Goal: Information Seeking & Learning: Understand process/instructions

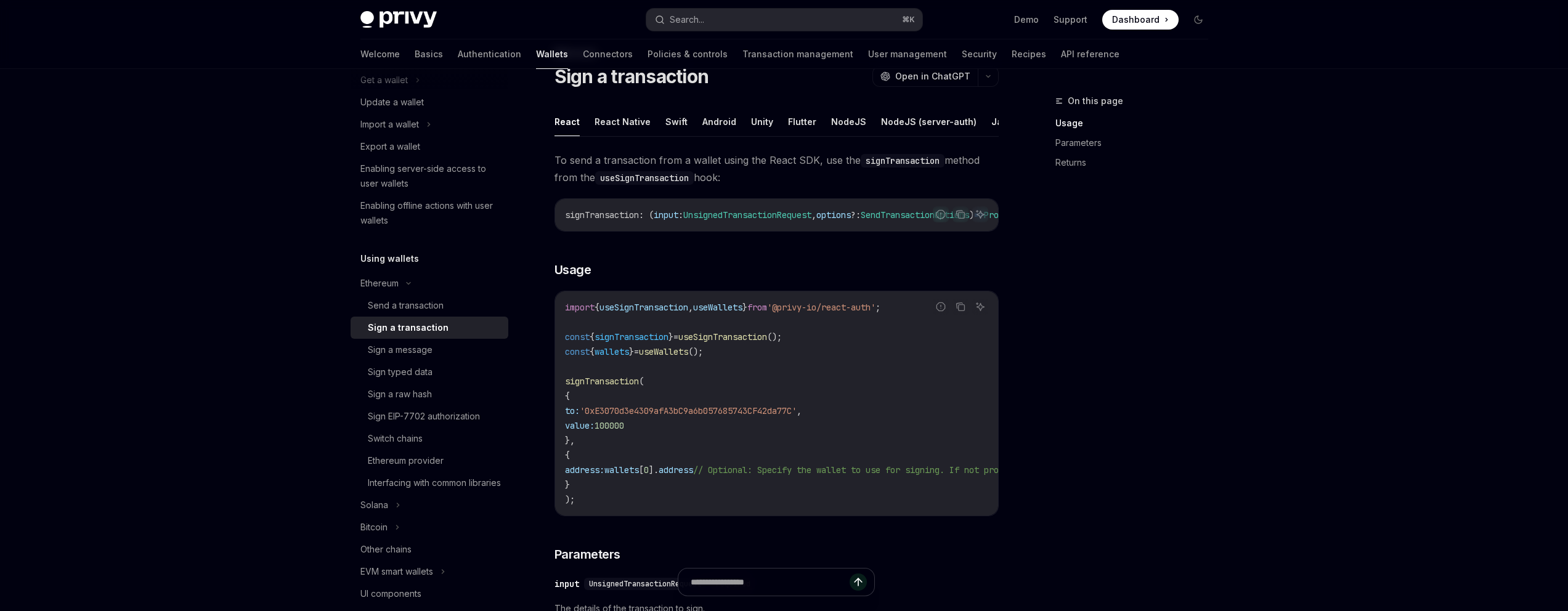
scroll to position [94, 0]
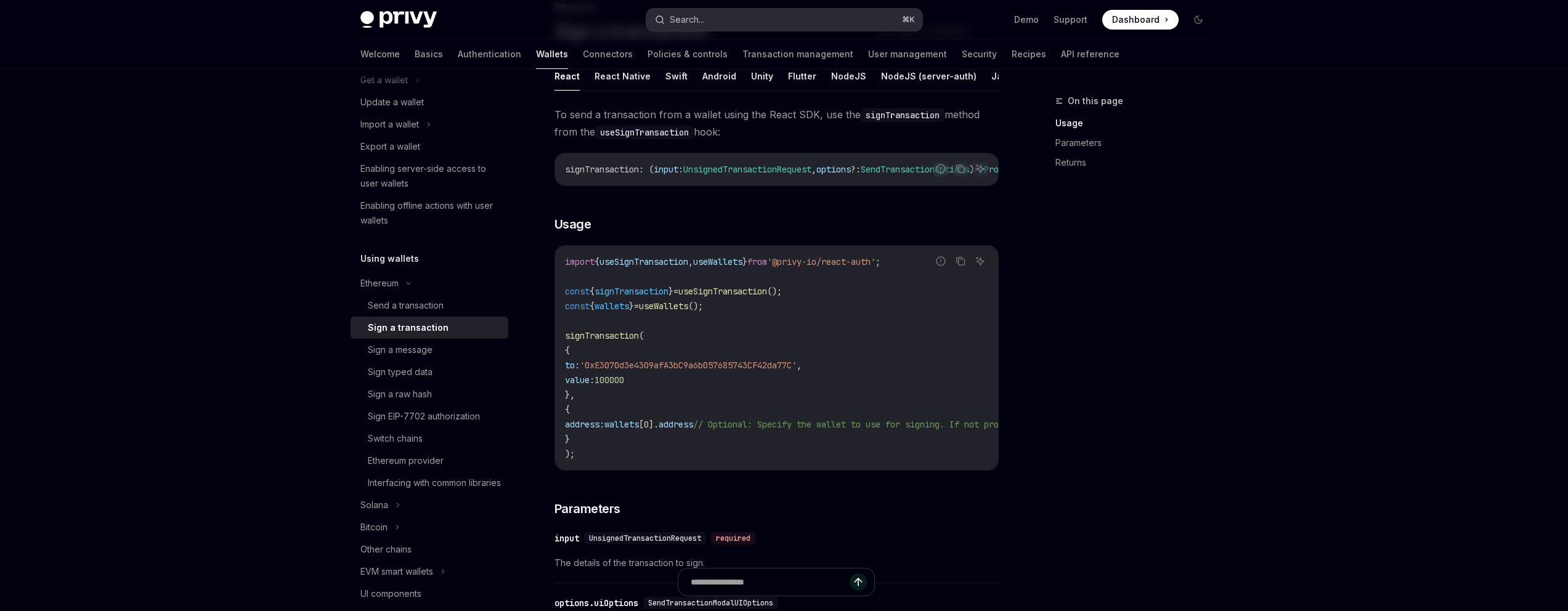
click at [711, 21] on button "Search... ⌘ K" at bounding box center [784, 20] width 276 height 22
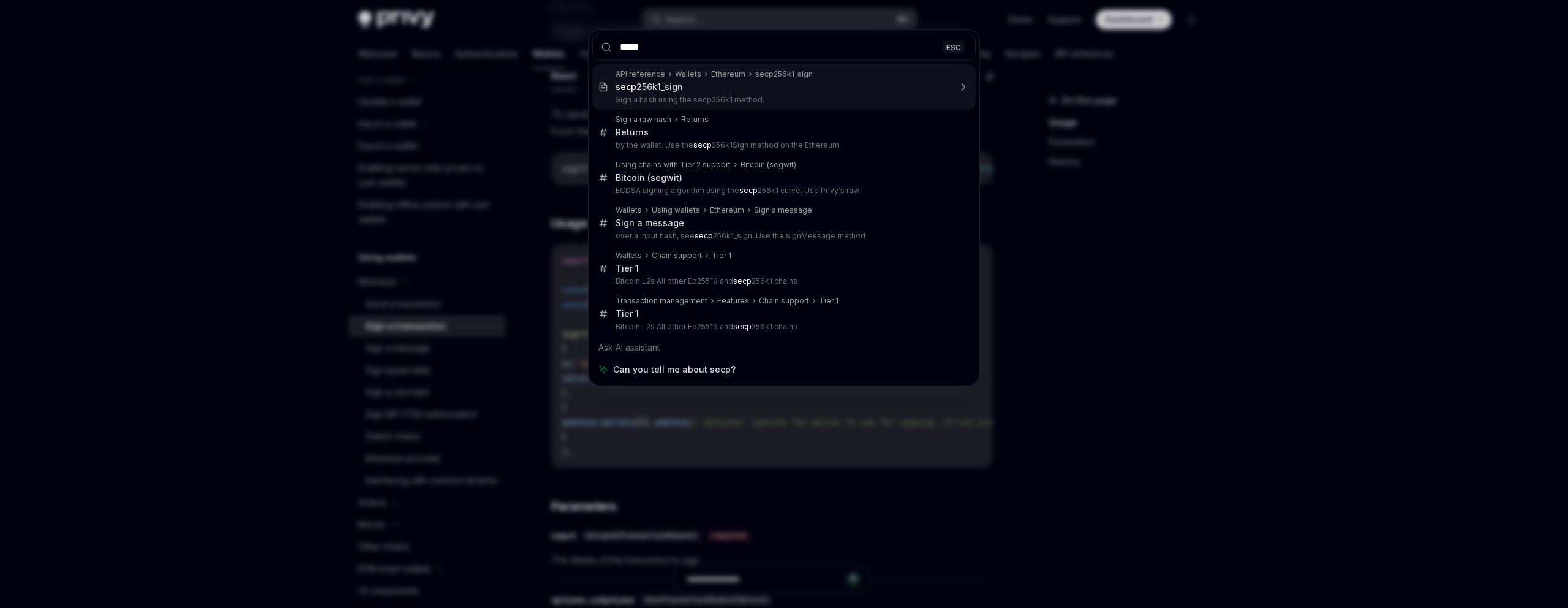
type input "******"
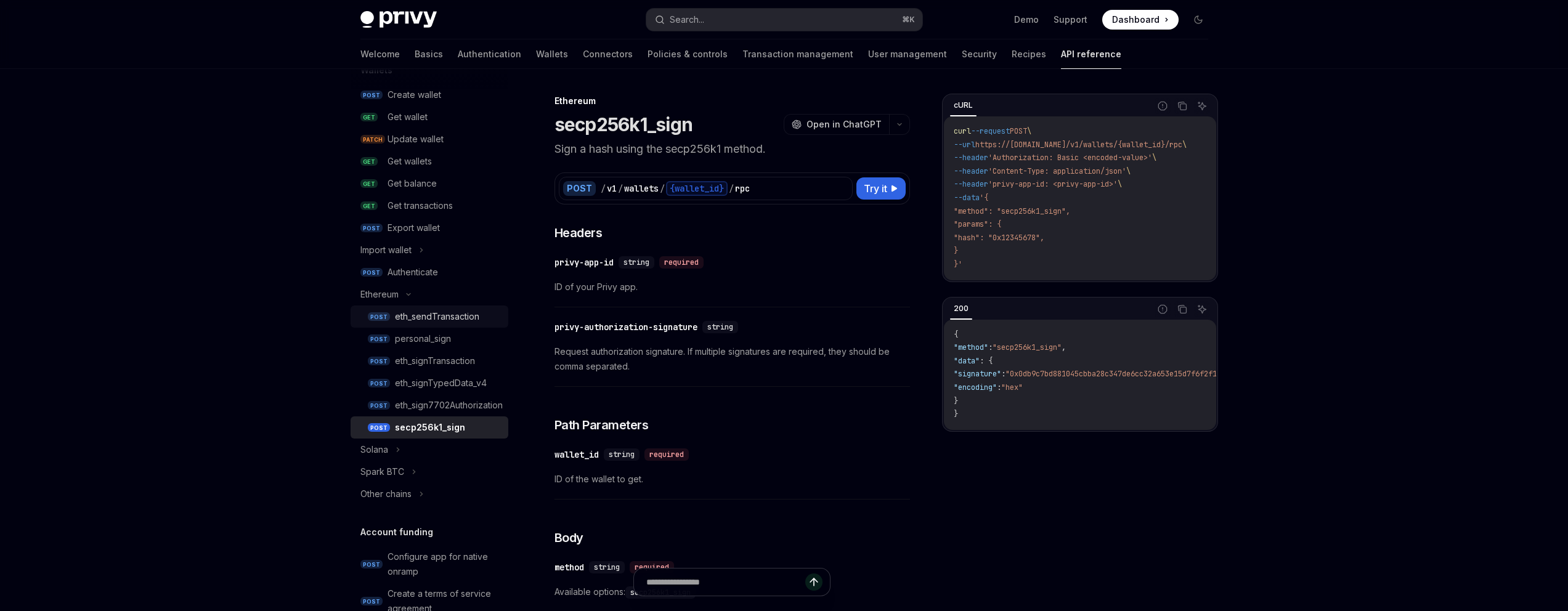
click at [471, 321] on div "eth_sendTransaction" at bounding box center [437, 317] width 85 height 15
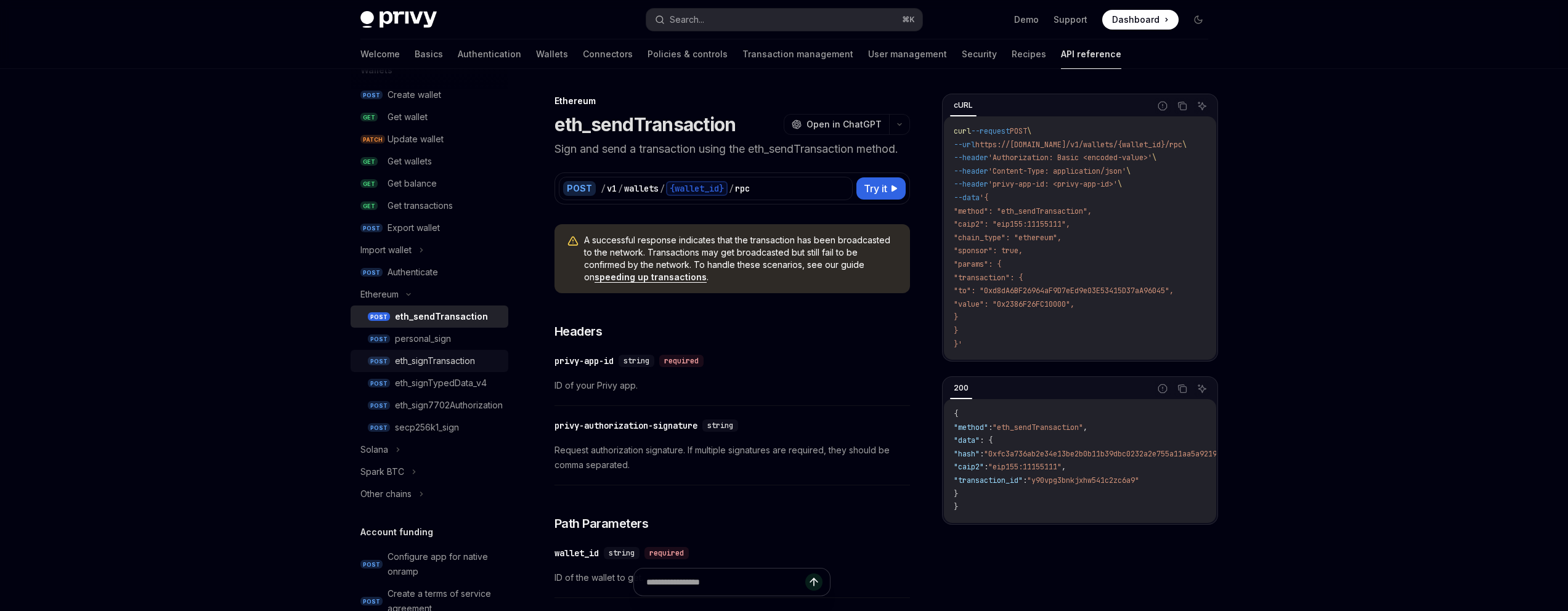
click at [465, 365] on div "eth_signTransaction" at bounding box center [435, 361] width 80 height 15
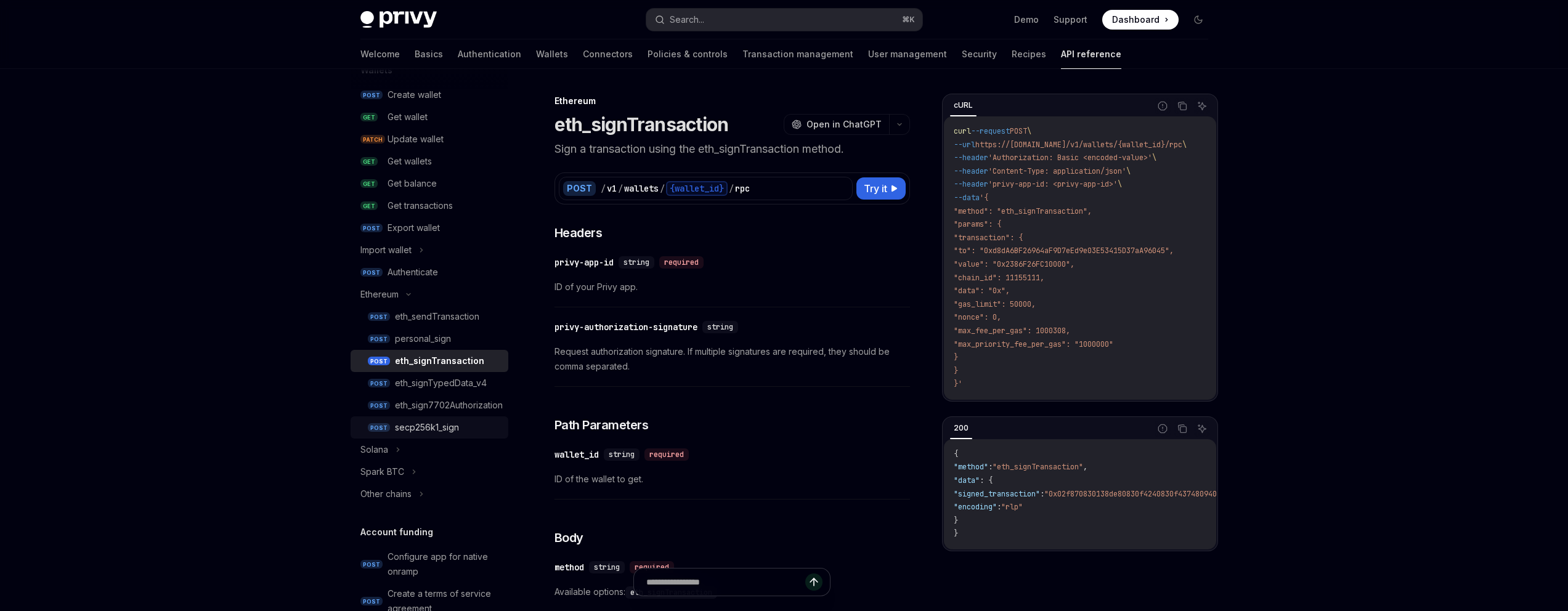
click at [472, 426] on div "secp256k1_sign" at bounding box center [448, 427] width 106 height 15
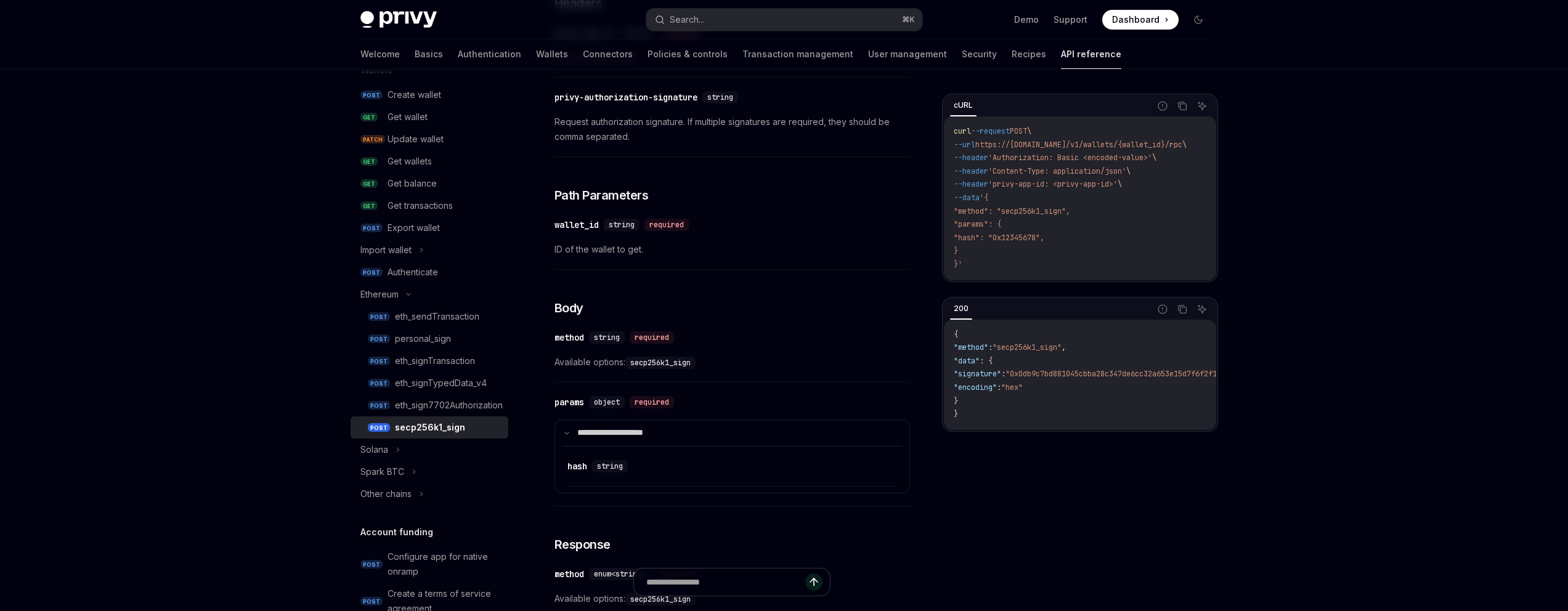
scroll to position [231, 0]
click at [645, 466] on div "​ hash string" at bounding box center [726, 464] width 317 height 15
click at [645, 465] on div "​ hash string" at bounding box center [726, 464] width 317 height 15
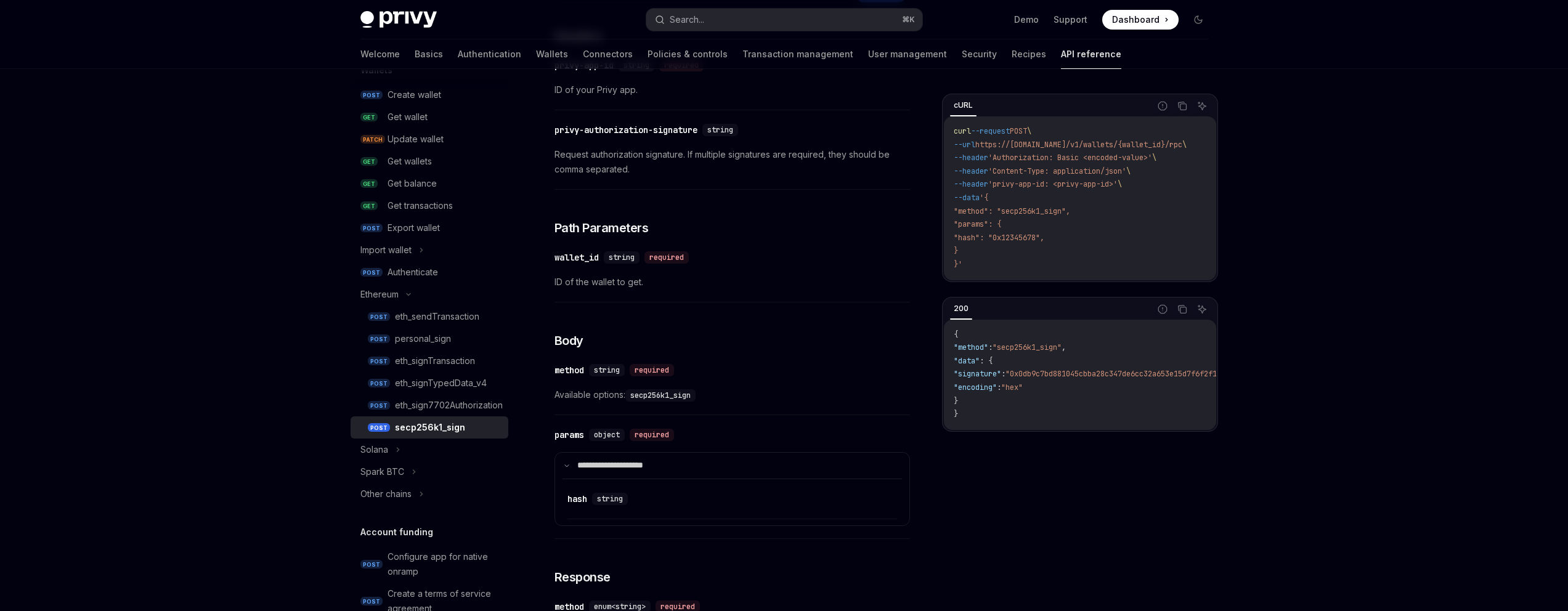
scroll to position [0, 0]
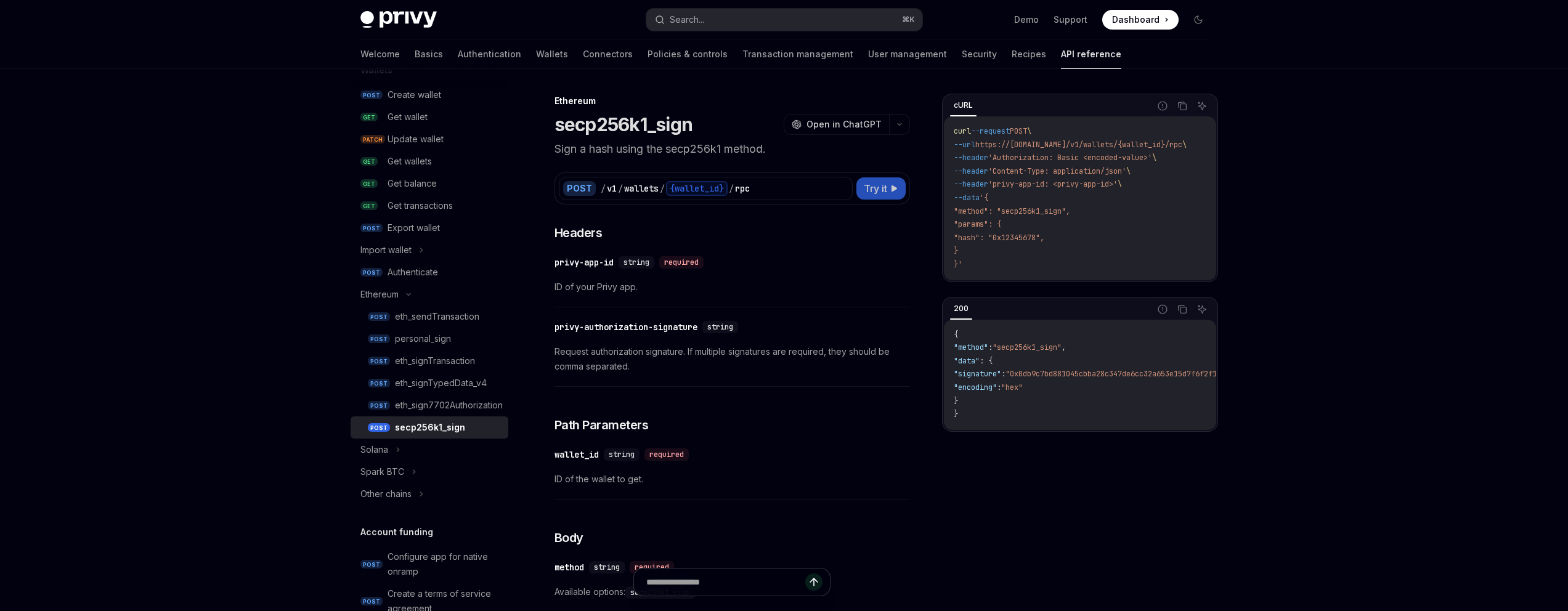
click at [889, 197] on button "Try it" at bounding box center [881, 189] width 49 height 22
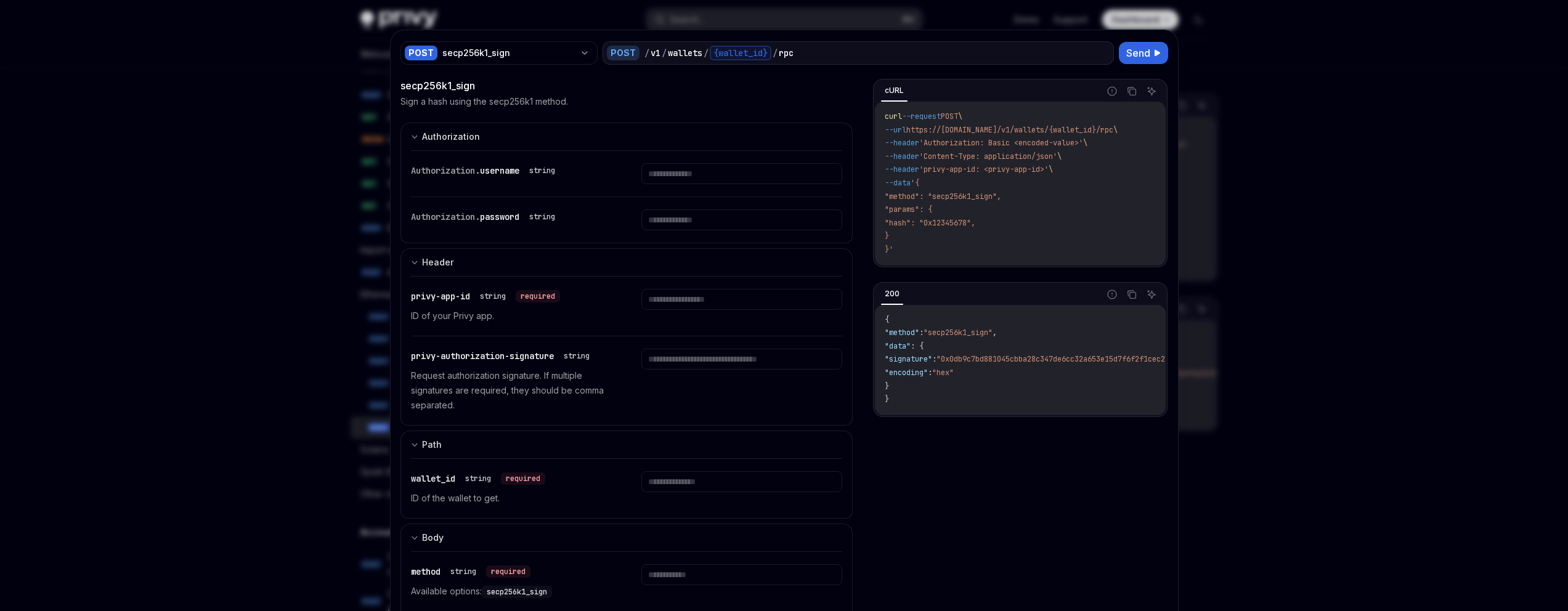
click at [263, 393] on div at bounding box center [784, 306] width 1568 height 611
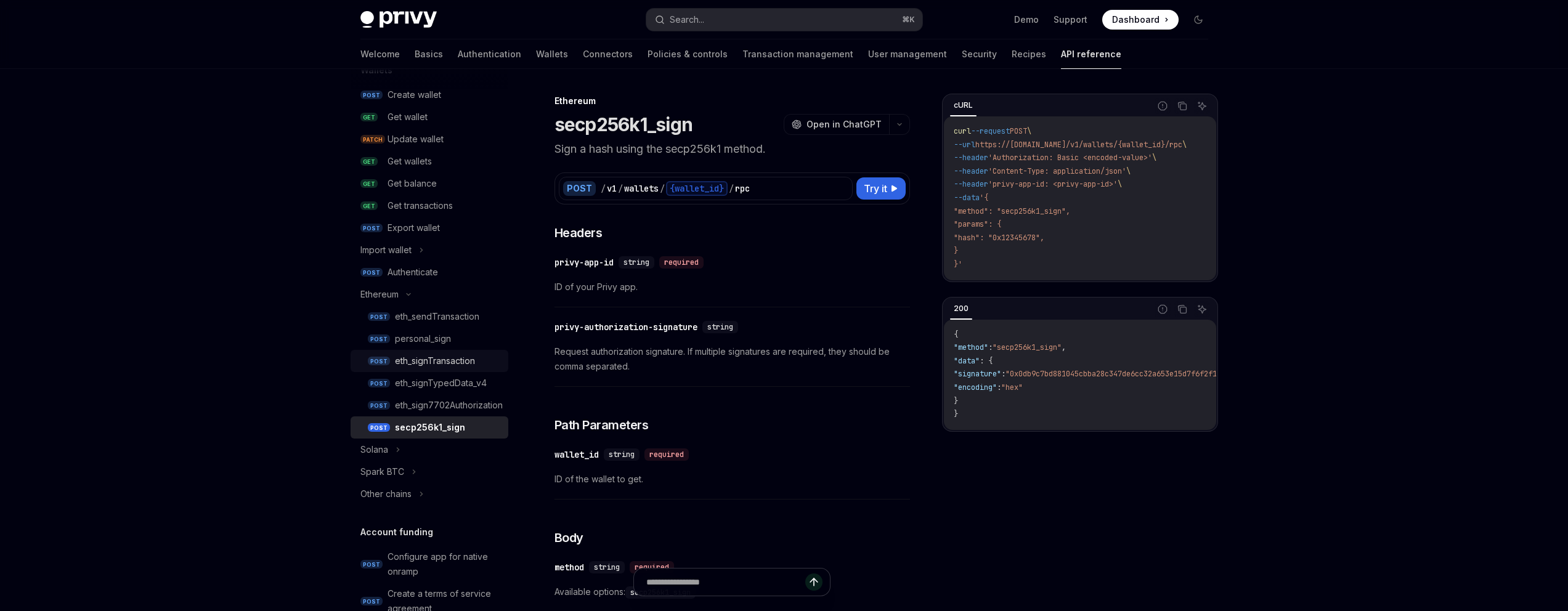
click at [460, 361] on div "eth_signTransaction" at bounding box center [435, 361] width 80 height 15
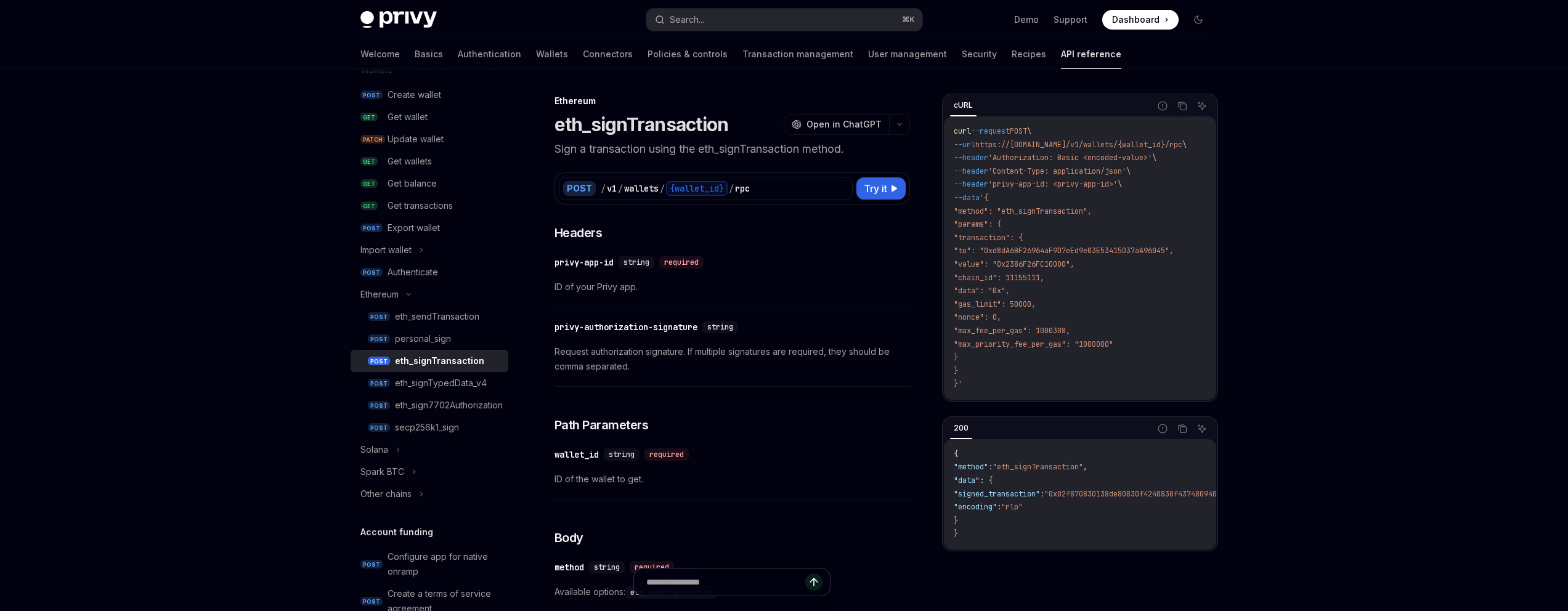
drag, startPoint x: 1039, startPoint y: 239, endPoint x: 1057, endPoint y: 354, distance: 116.4
click at [1058, 354] on code "curl --request POST \ --url https://[DOMAIN_NAME]/v1/wallets/{wallet_id}/rpc \ …" at bounding box center [1085, 258] width 262 height 266
click at [470, 380] on div "eth_signTypedData_v4" at bounding box center [441, 383] width 92 height 15
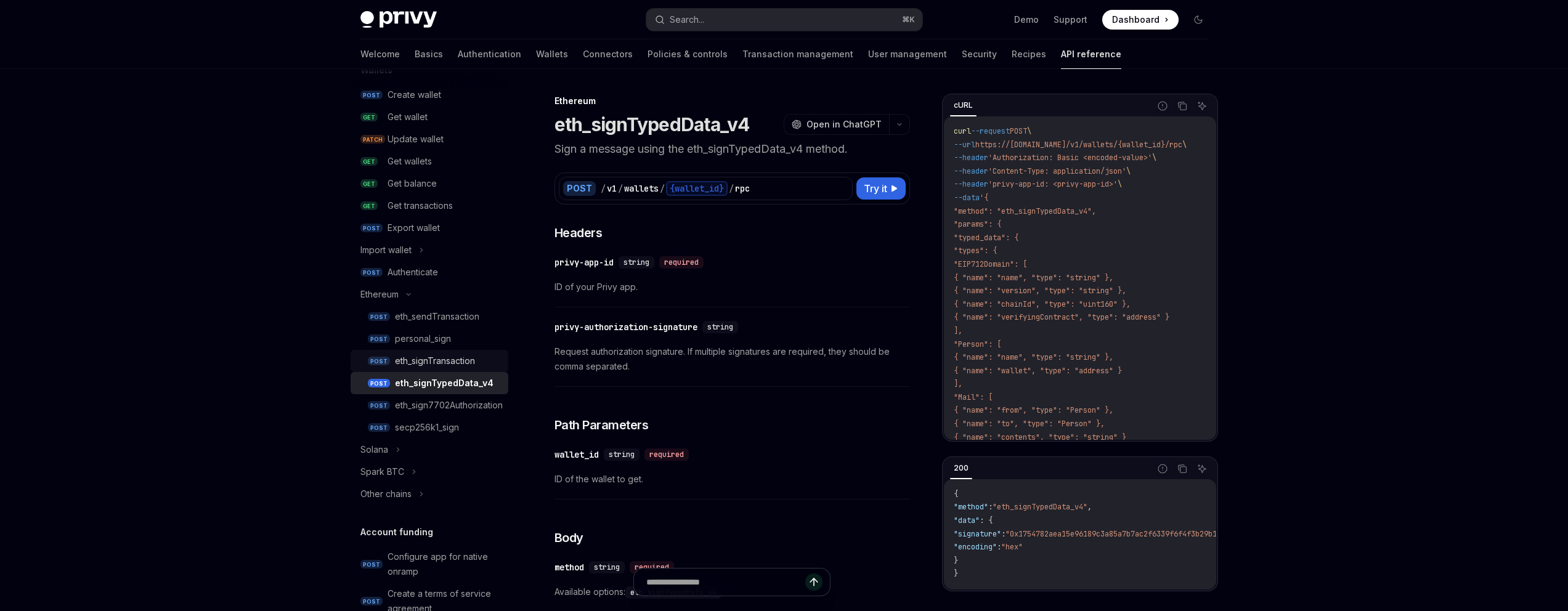
click at [468, 363] on div "eth_signTransaction" at bounding box center [435, 361] width 80 height 15
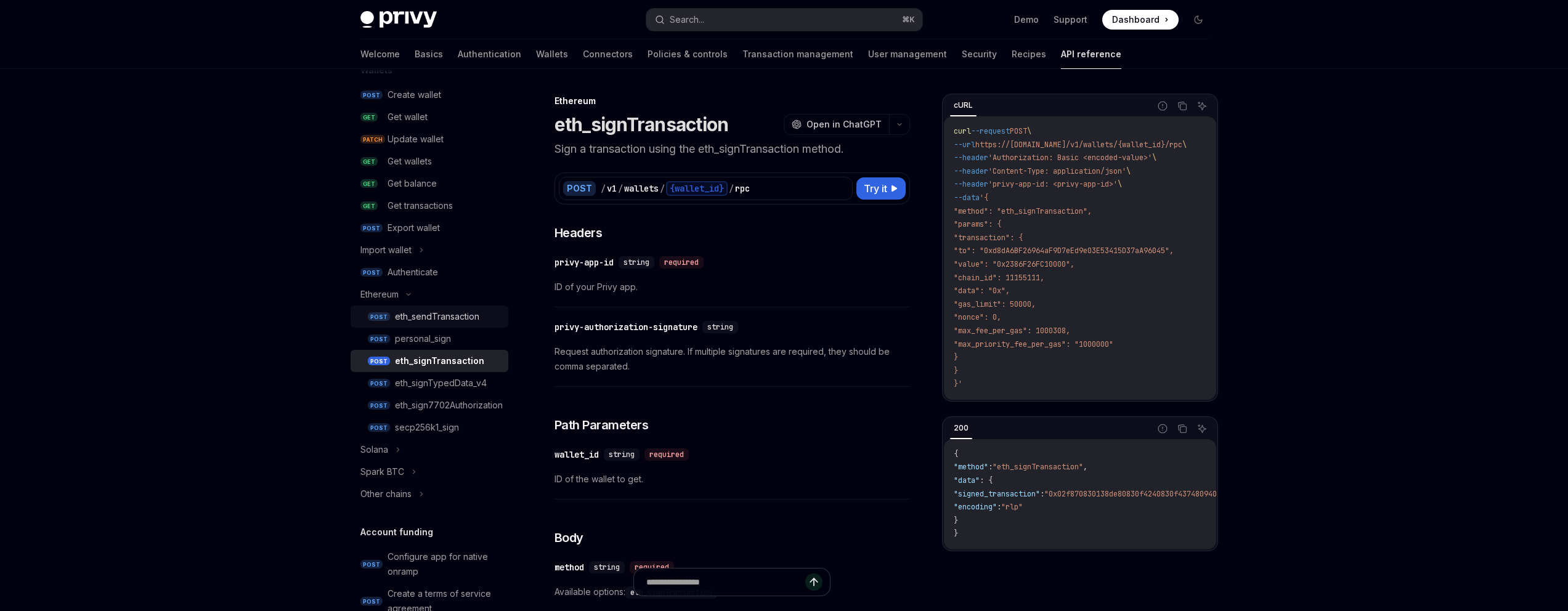
click at [459, 318] on div "eth_sendTransaction" at bounding box center [437, 317] width 85 height 15
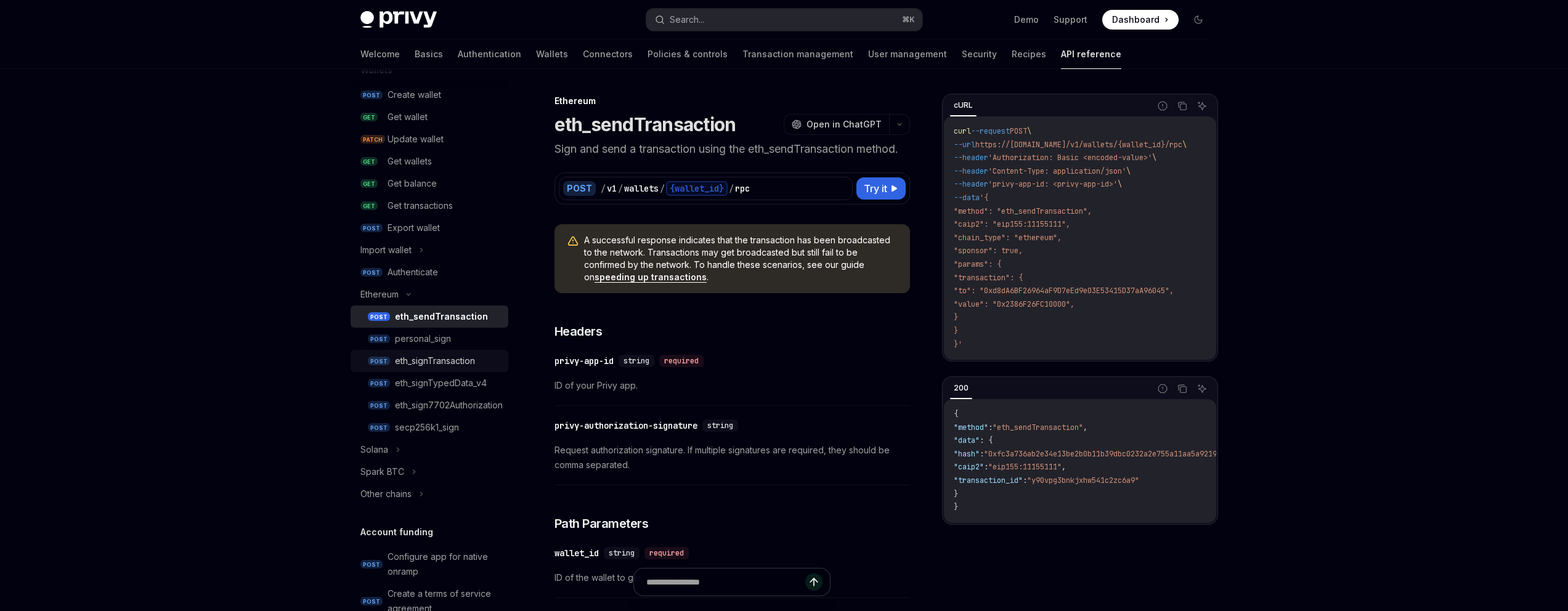
click at [470, 365] on div "eth_signTransaction" at bounding box center [435, 361] width 80 height 15
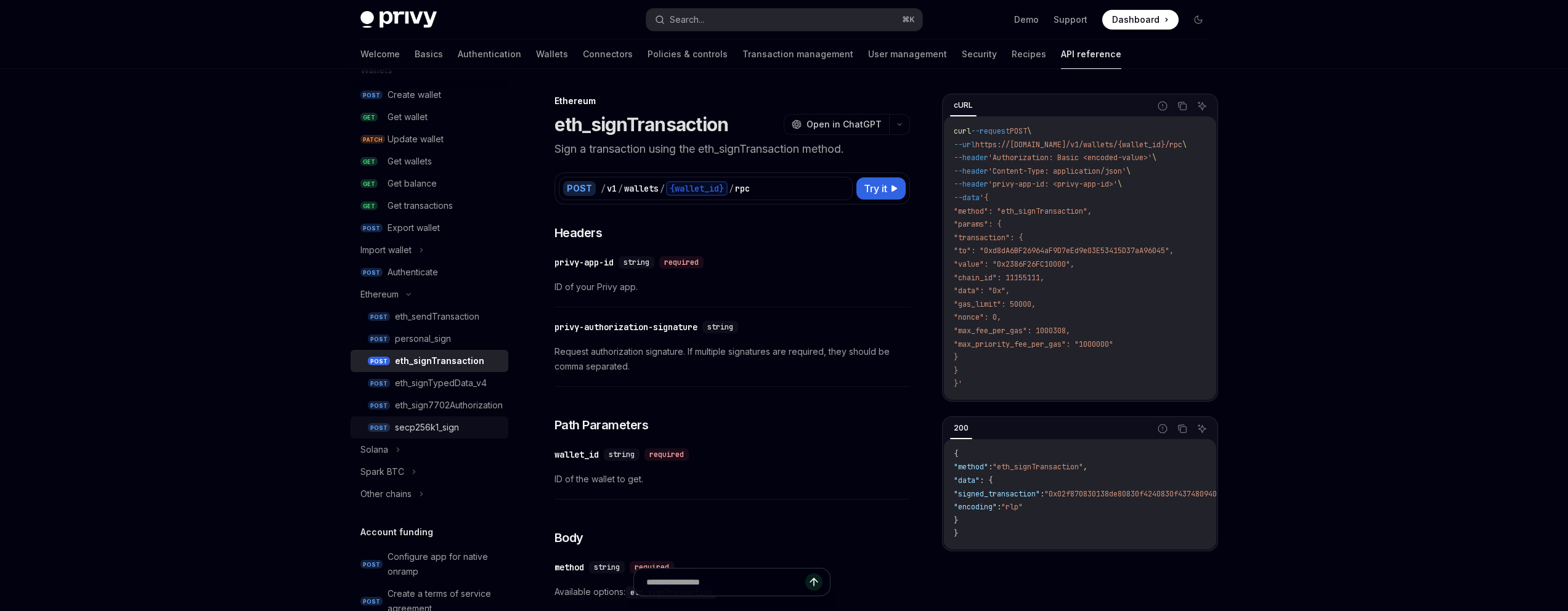
click at [462, 431] on div "secp256k1_sign" at bounding box center [448, 427] width 106 height 15
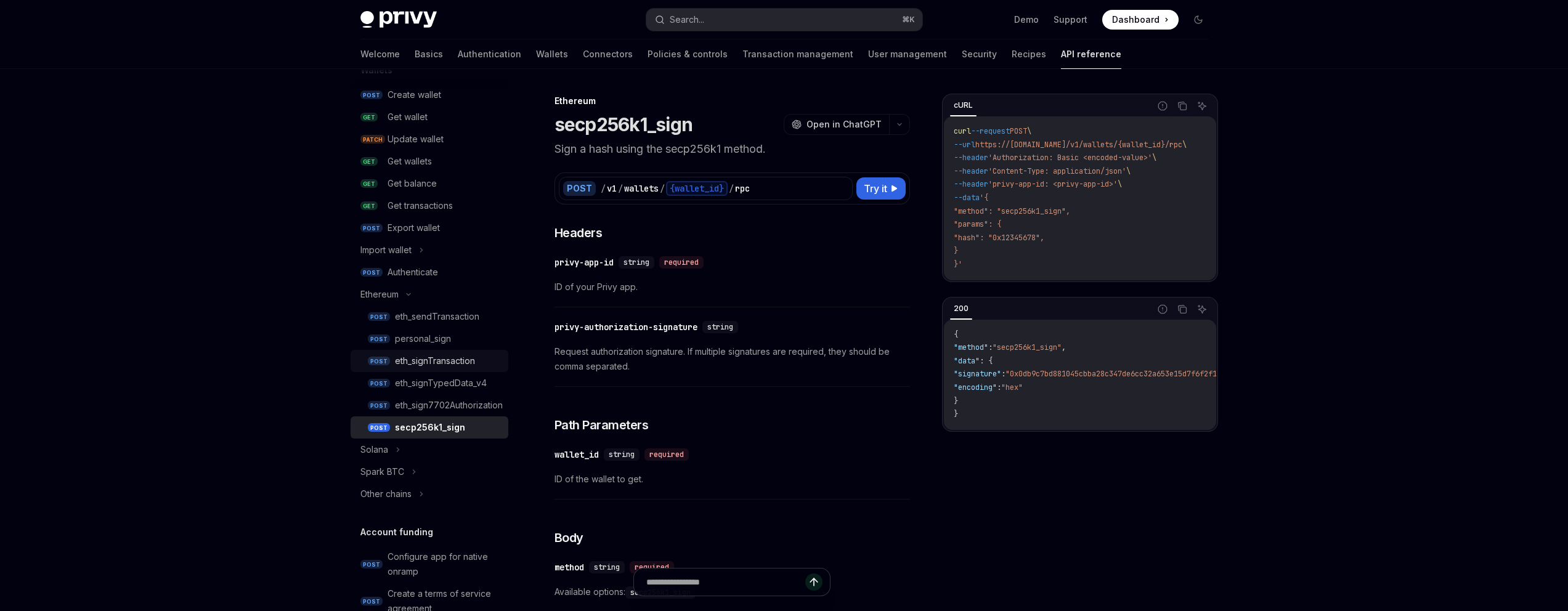
click at [464, 365] on div "eth_signTransaction" at bounding box center [435, 361] width 80 height 15
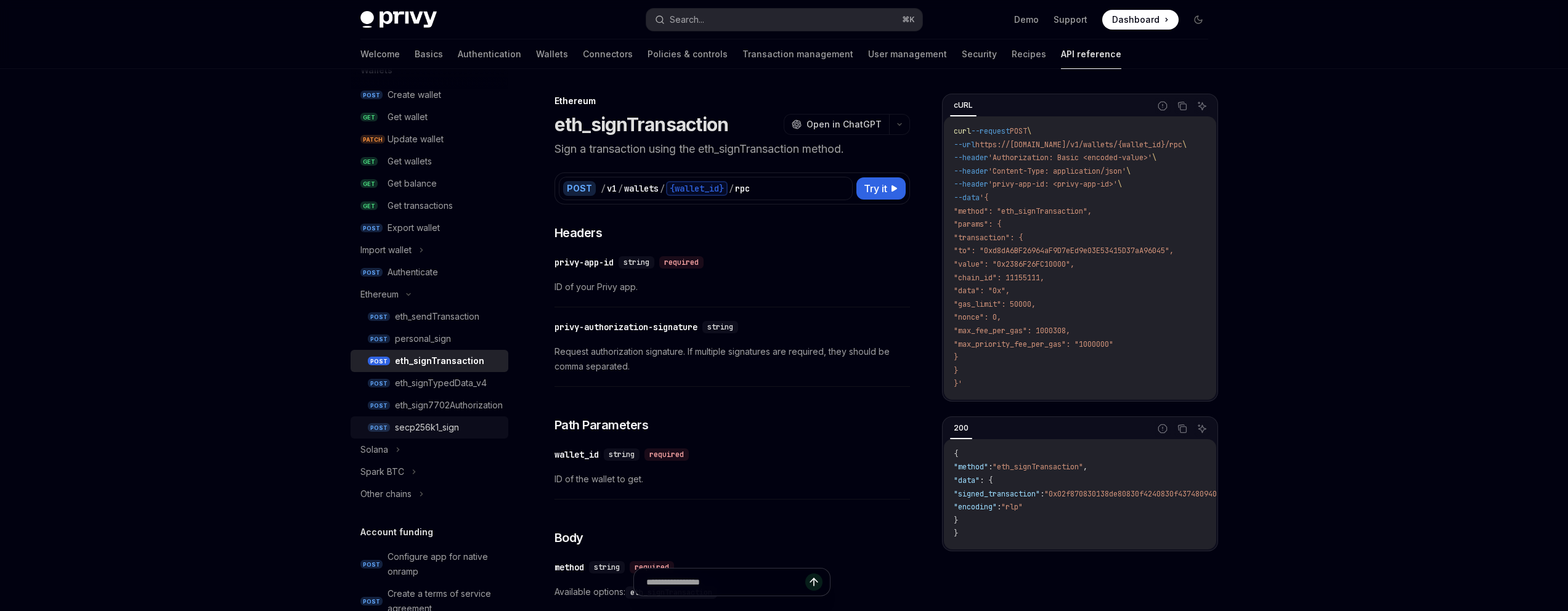
click at [481, 427] on div "secp256k1_sign" at bounding box center [448, 427] width 106 height 15
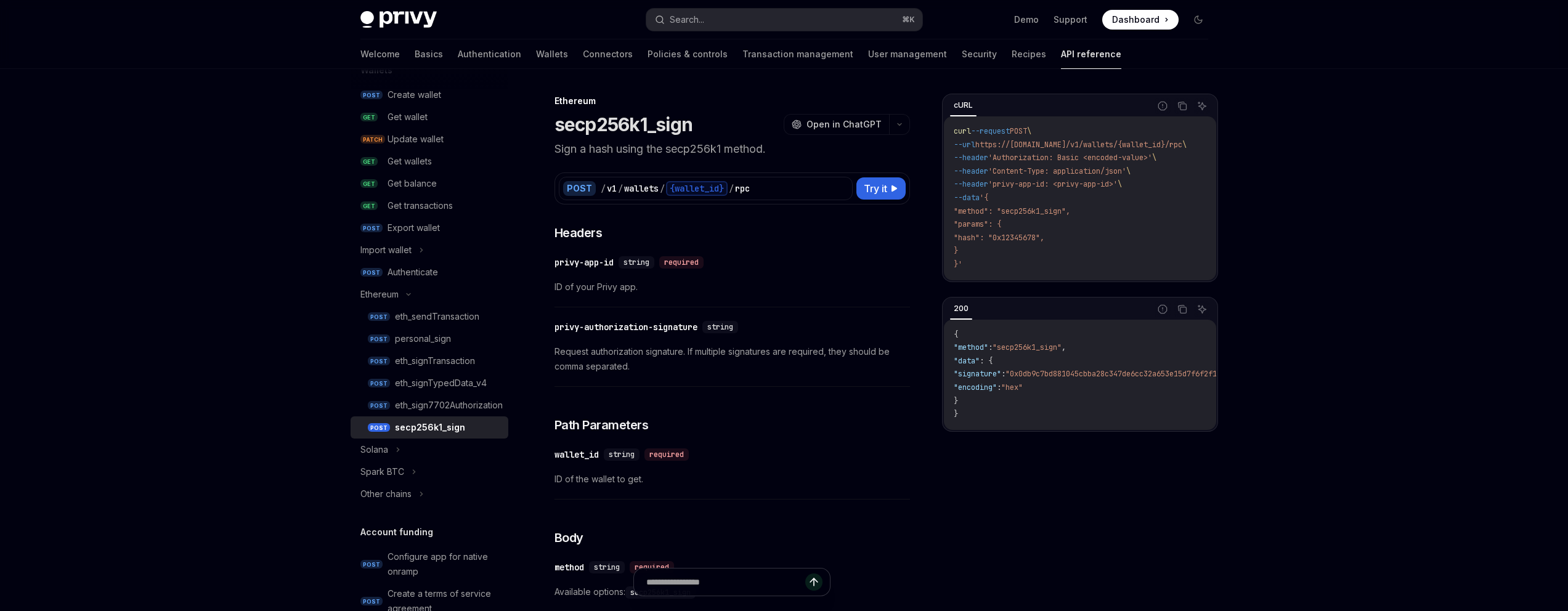
click at [473, 425] on div "secp256k1_sign" at bounding box center [448, 427] width 106 height 15
click at [444, 361] on div "eth_signTransaction" at bounding box center [435, 360] width 80 height 15
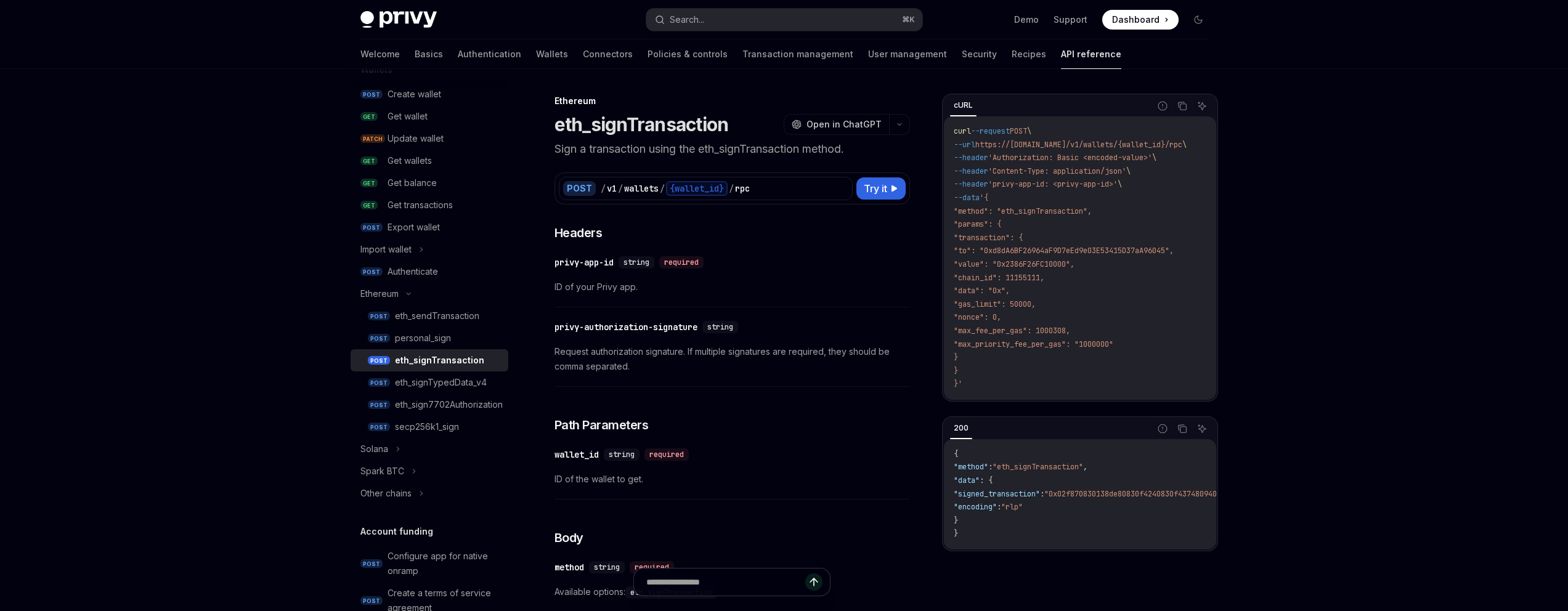
click at [469, 361] on div "eth_signTransaction" at bounding box center [439, 360] width 89 height 15
type textarea "*"
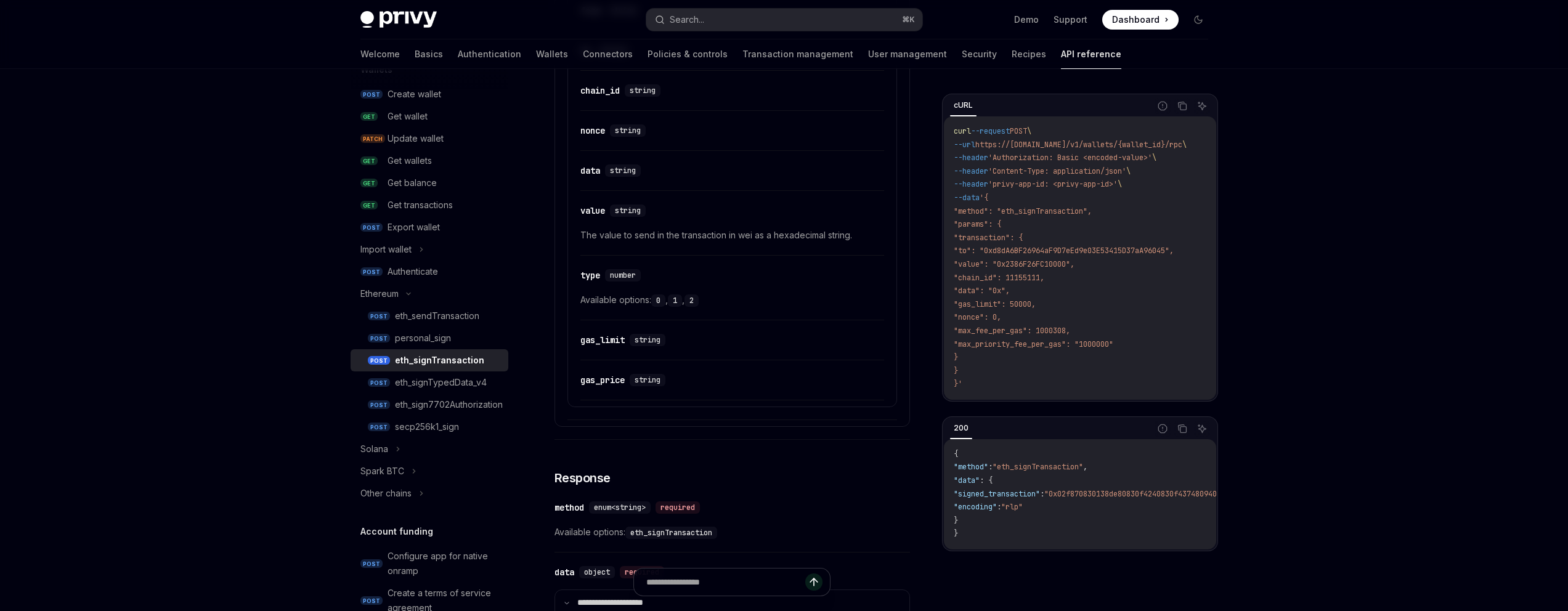
scroll to position [823, 0]
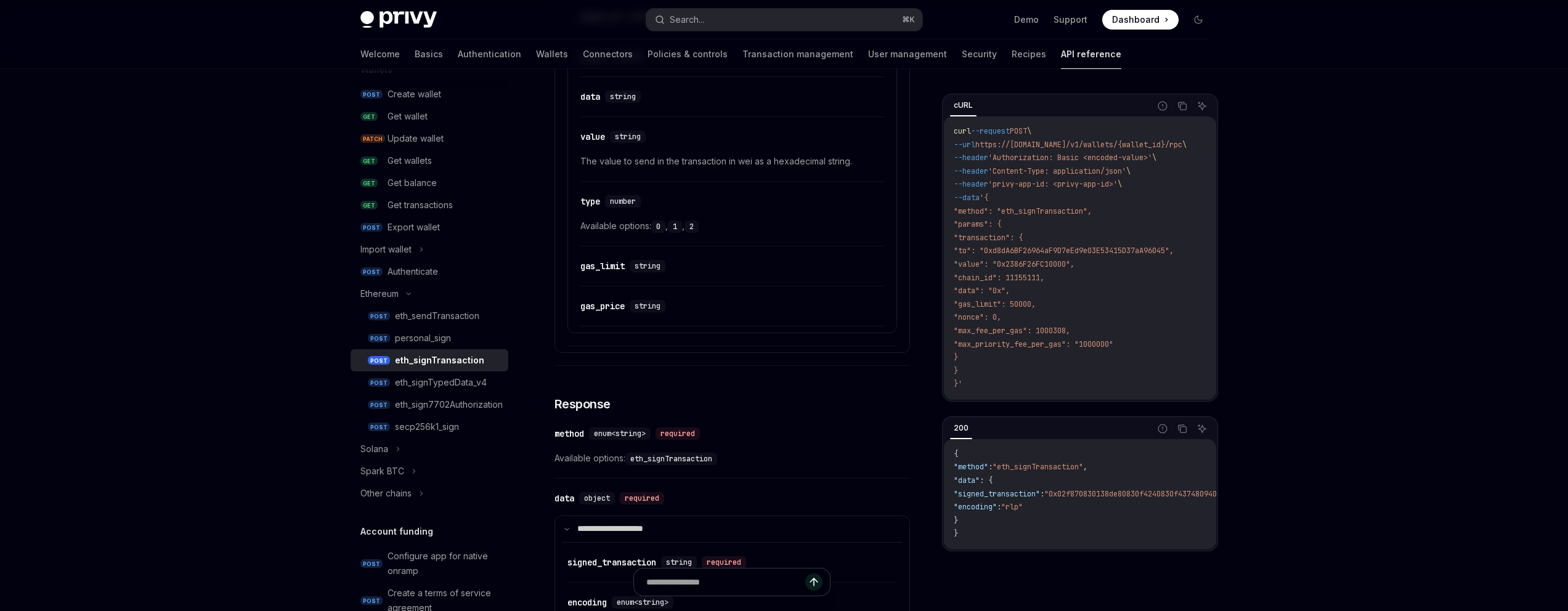
drag, startPoint x: 998, startPoint y: 235, endPoint x: 1041, endPoint y: 325, distance: 99.7
click at [1041, 324] on code "curl --request POST \ --url https://[DOMAIN_NAME]/v1/wallets/{wallet_id}/rpc \ …" at bounding box center [1085, 258] width 262 height 266
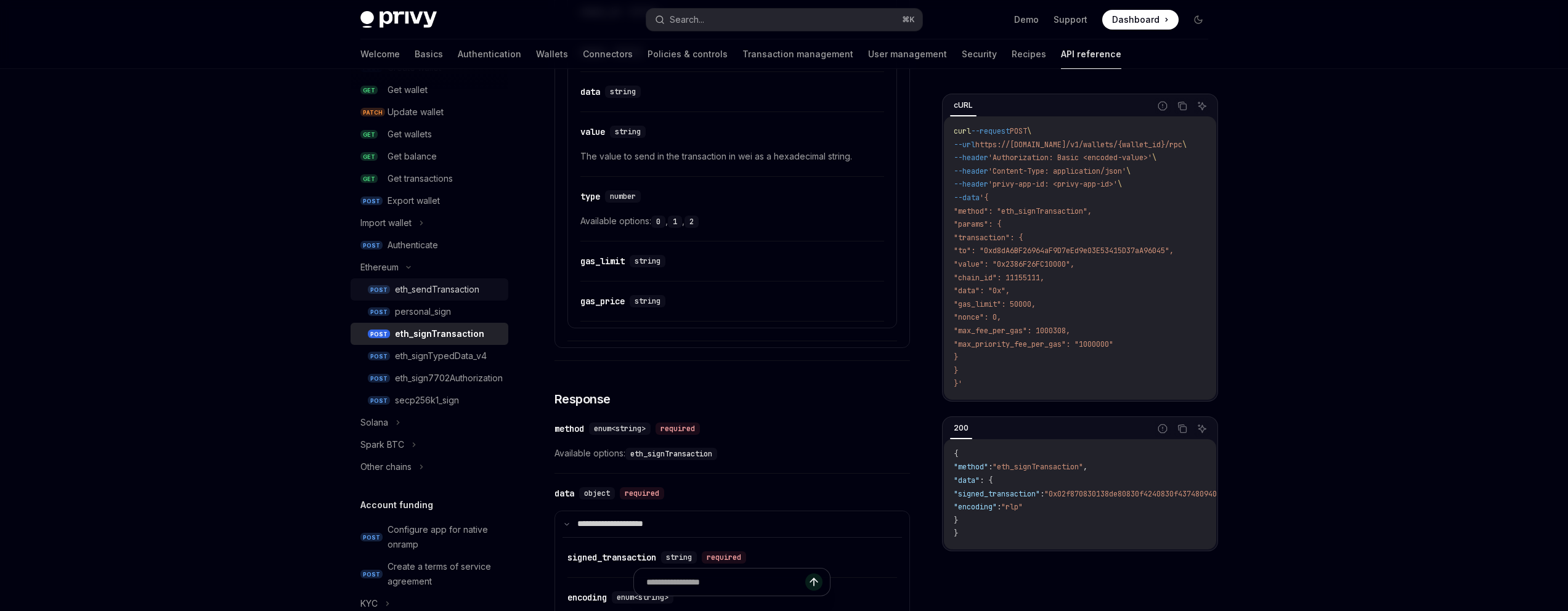
scroll to position [229, 0]
